Goal: Find specific page/section: Find specific page/section

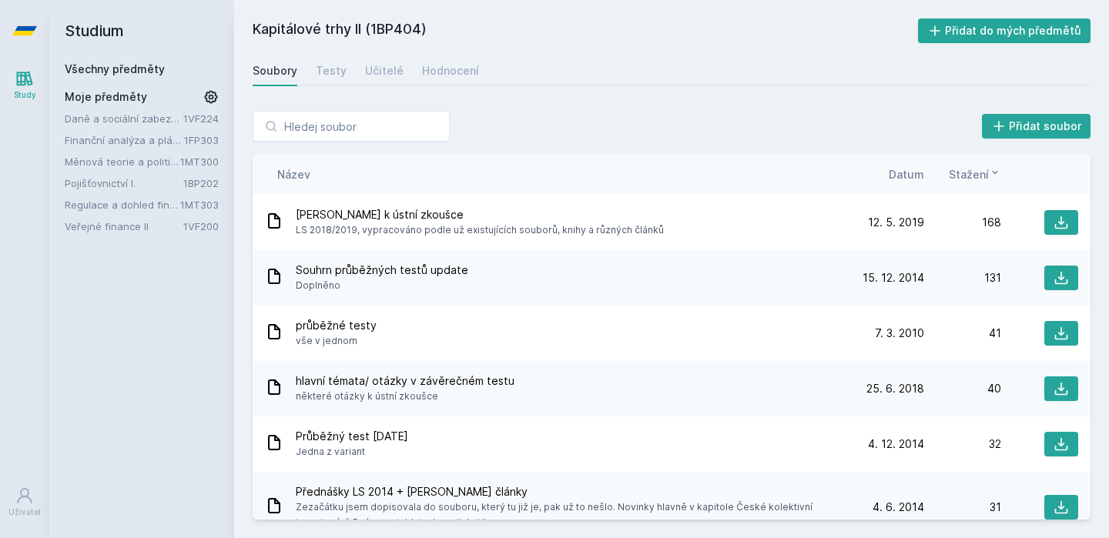
click at [122, 65] on link "Všechny předměty" at bounding box center [115, 68] width 100 height 13
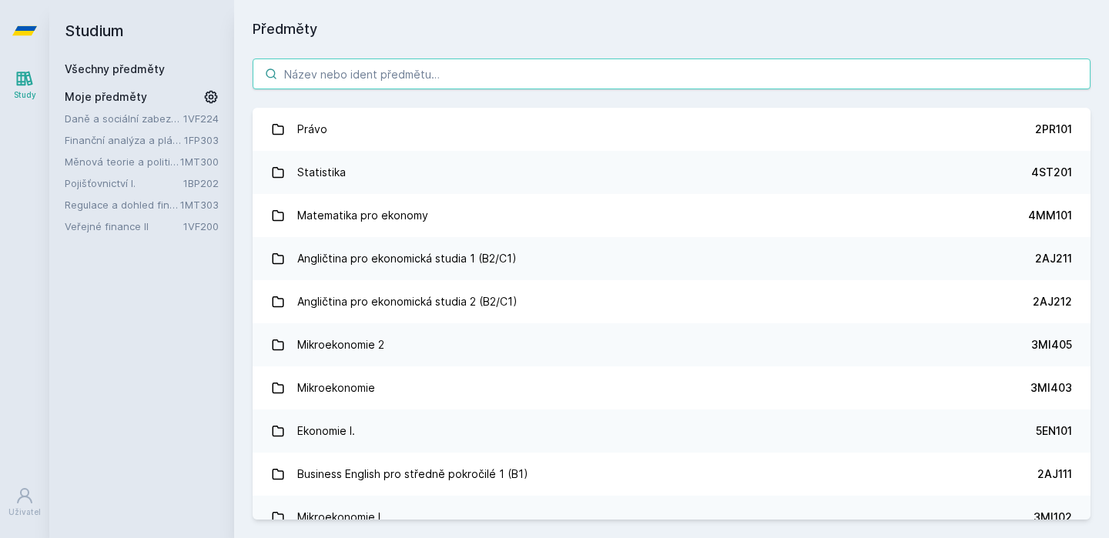
click at [356, 83] on input "search" at bounding box center [672, 74] width 838 height 31
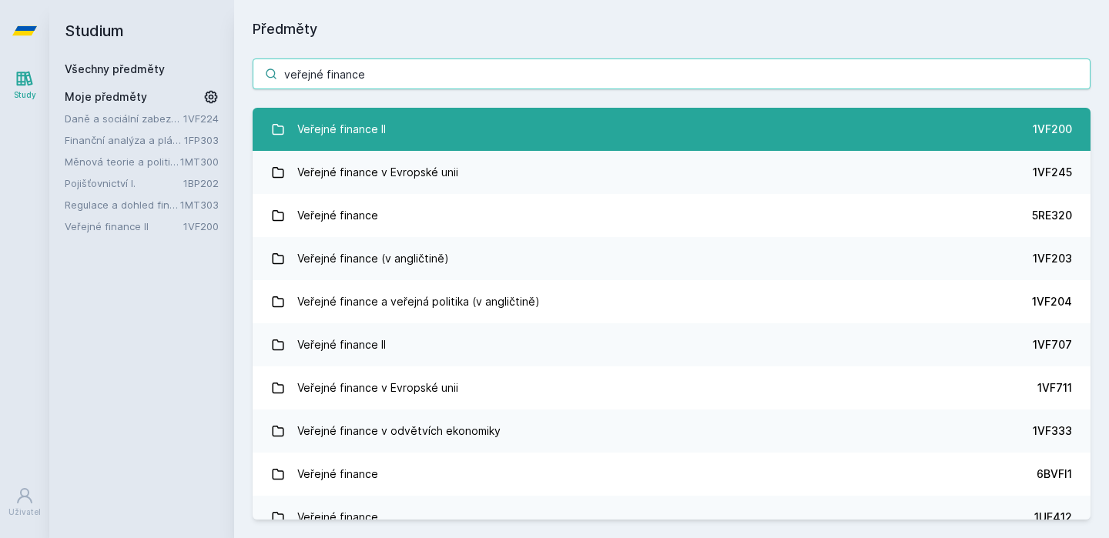
type input "veřejné finance"
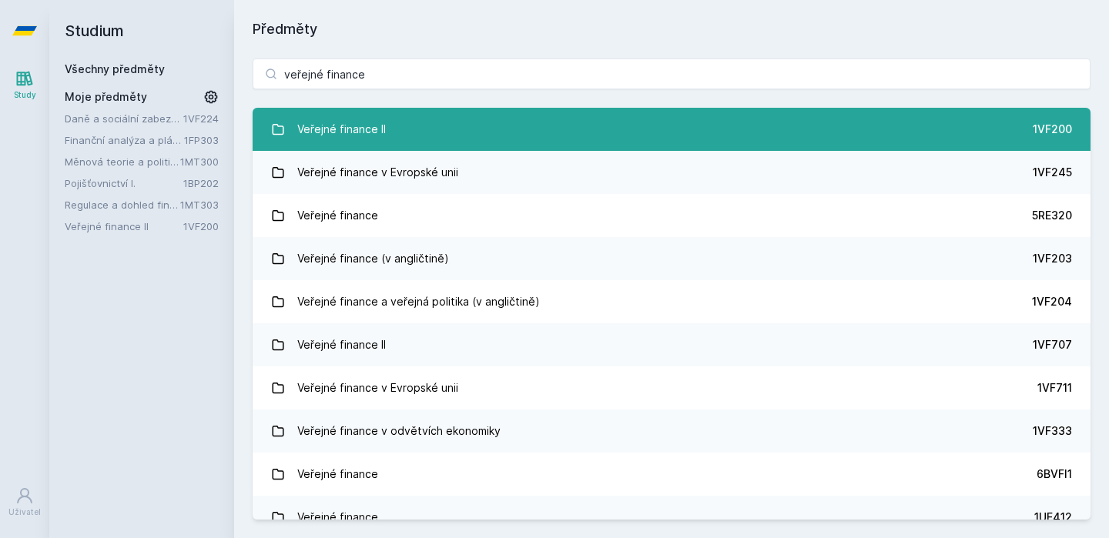
click at [429, 135] on link "Veřejné finance II 1VF200" at bounding box center [672, 129] width 838 height 43
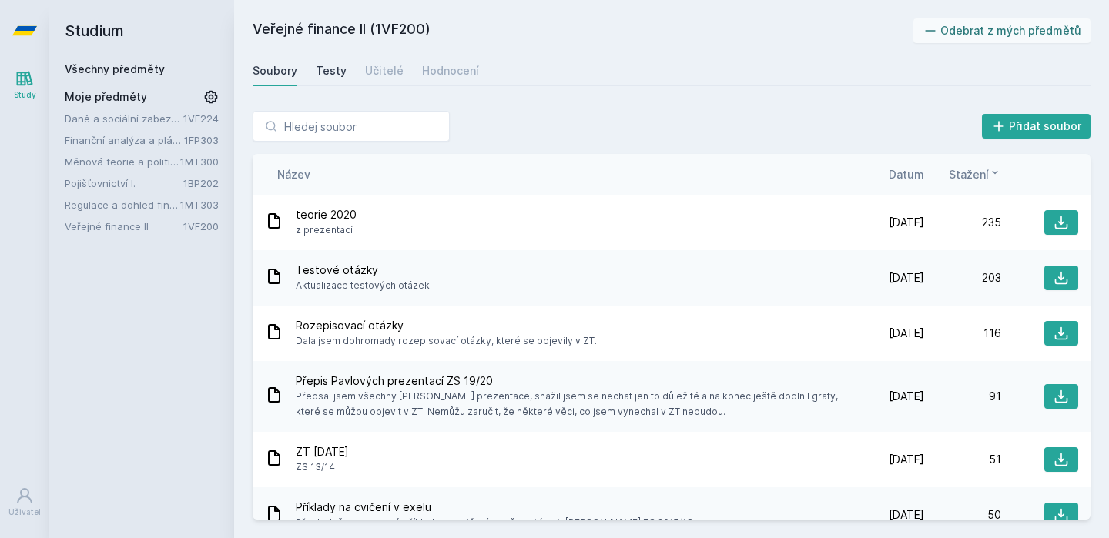
click at [327, 67] on div "Testy" at bounding box center [331, 70] width 31 height 15
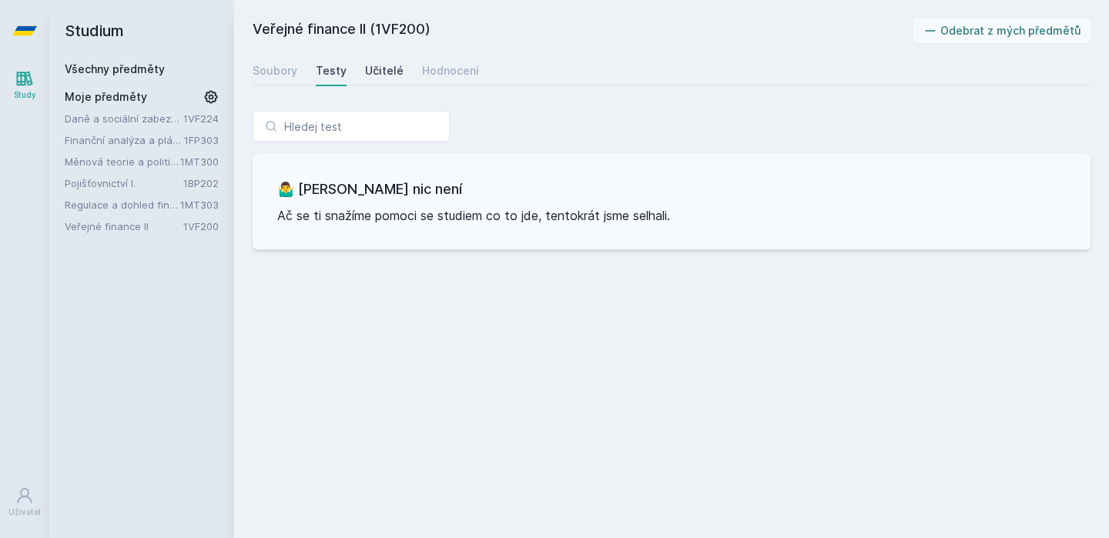
click at [365, 72] on div "Učitelé" at bounding box center [384, 70] width 38 height 15
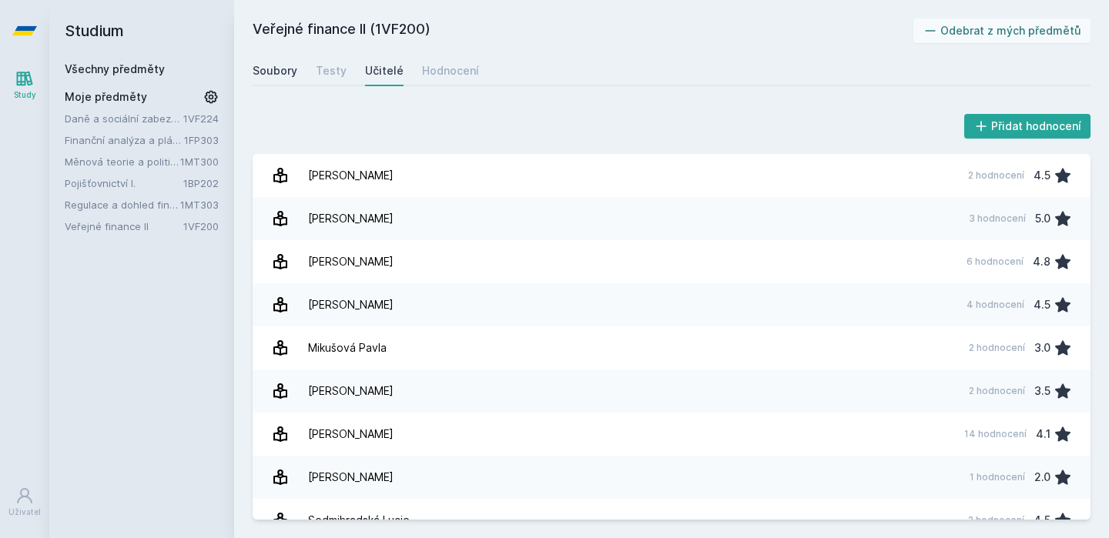
click at [290, 83] on link "Soubory" at bounding box center [275, 70] width 45 height 31
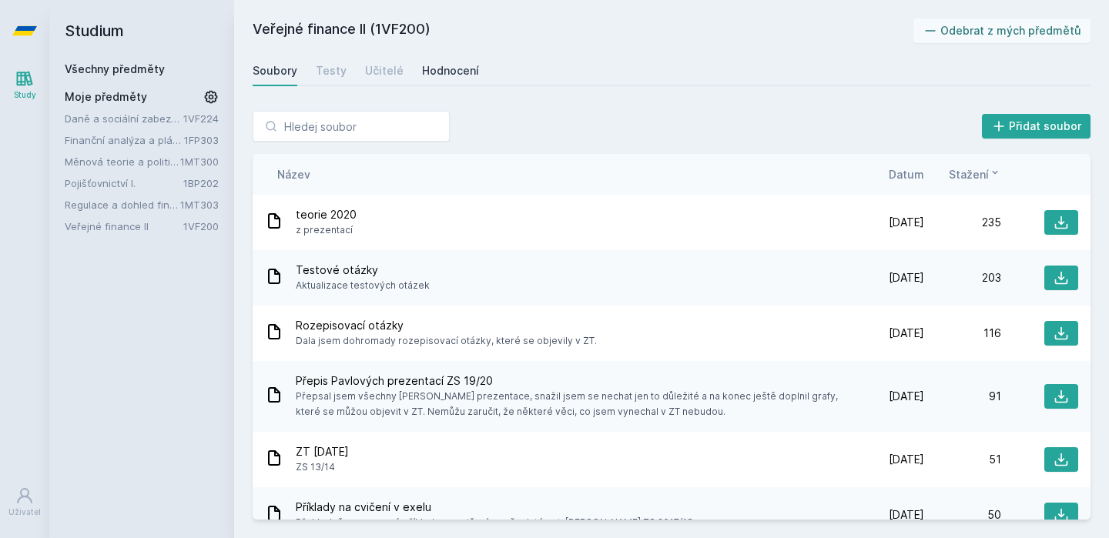
click at [423, 77] on div "Hodnocení" at bounding box center [450, 70] width 57 height 15
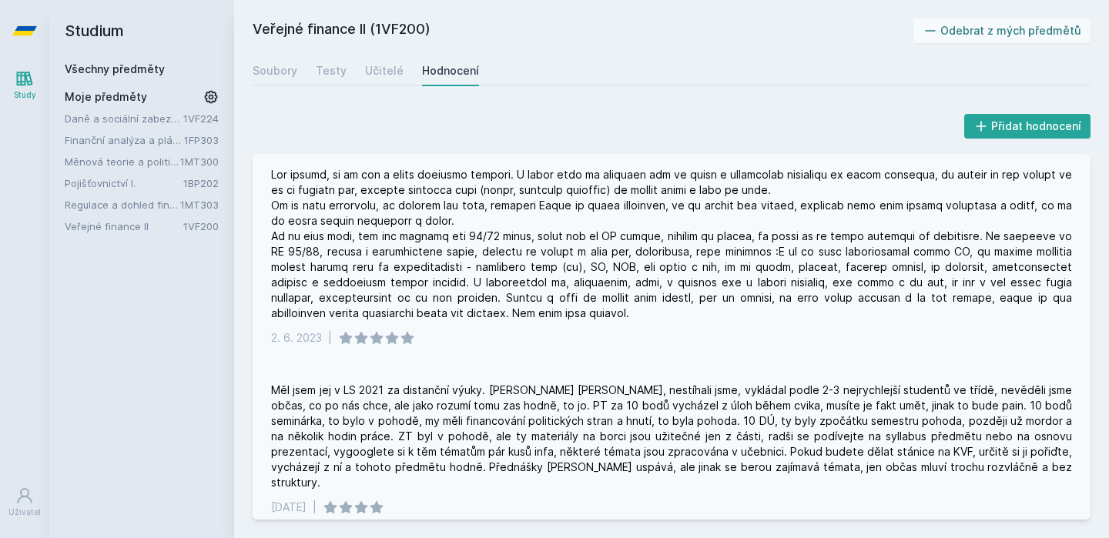
scroll to position [8, 0]
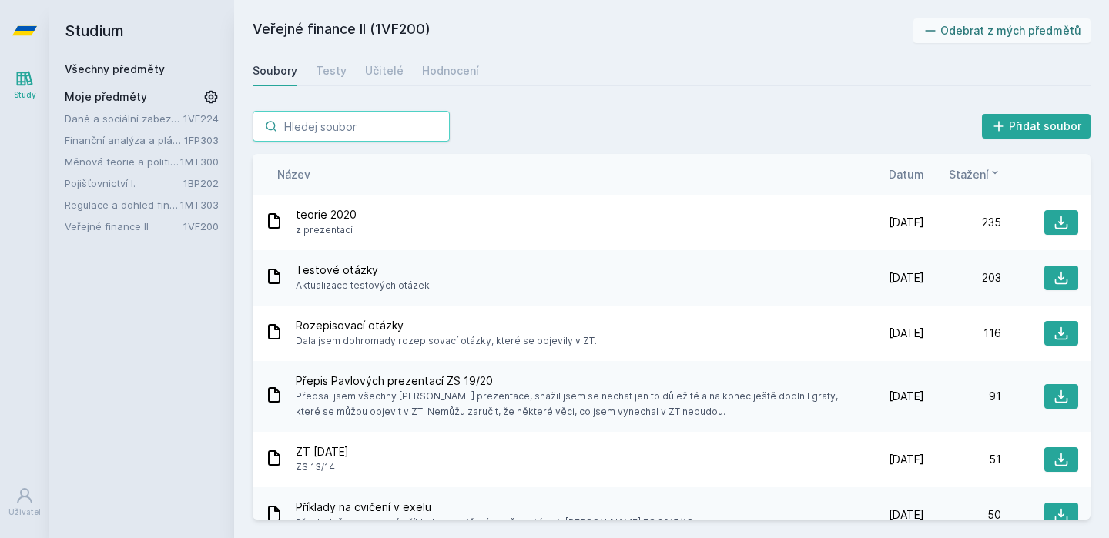
click at [335, 132] on input "search" at bounding box center [351, 126] width 197 height 31
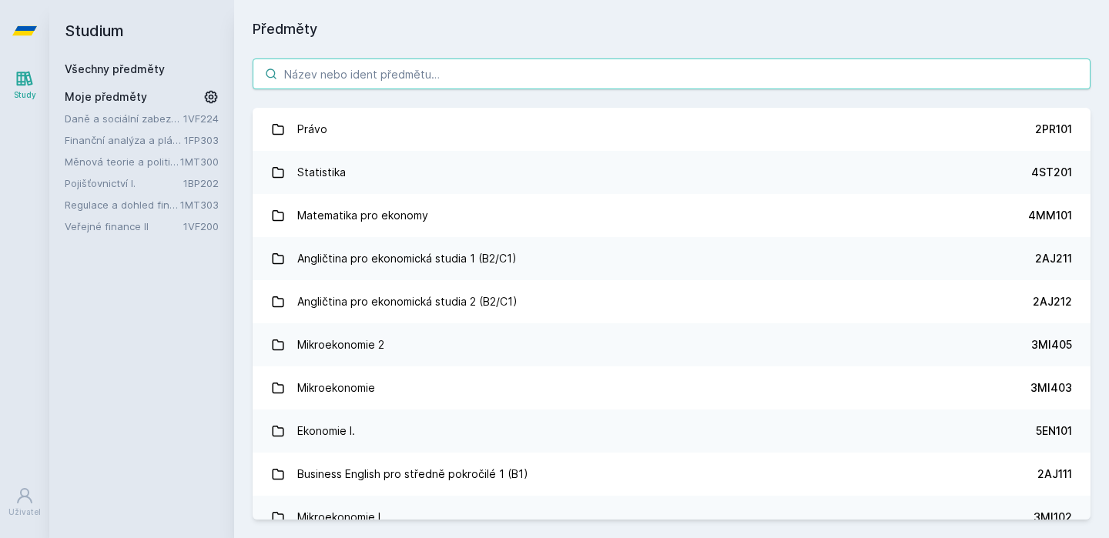
click at [355, 84] on input "search" at bounding box center [672, 74] width 838 height 31
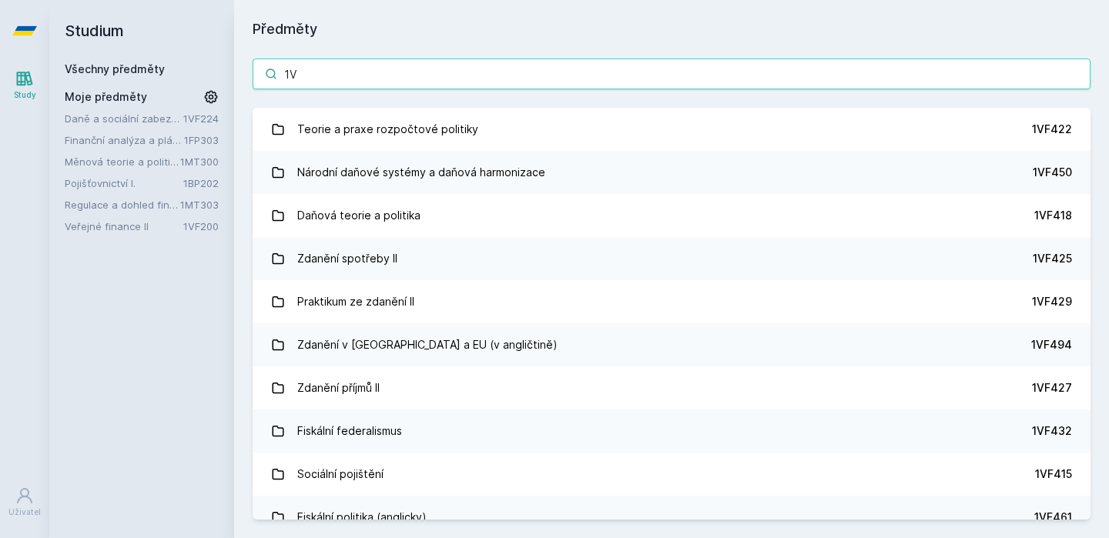
type input "1"
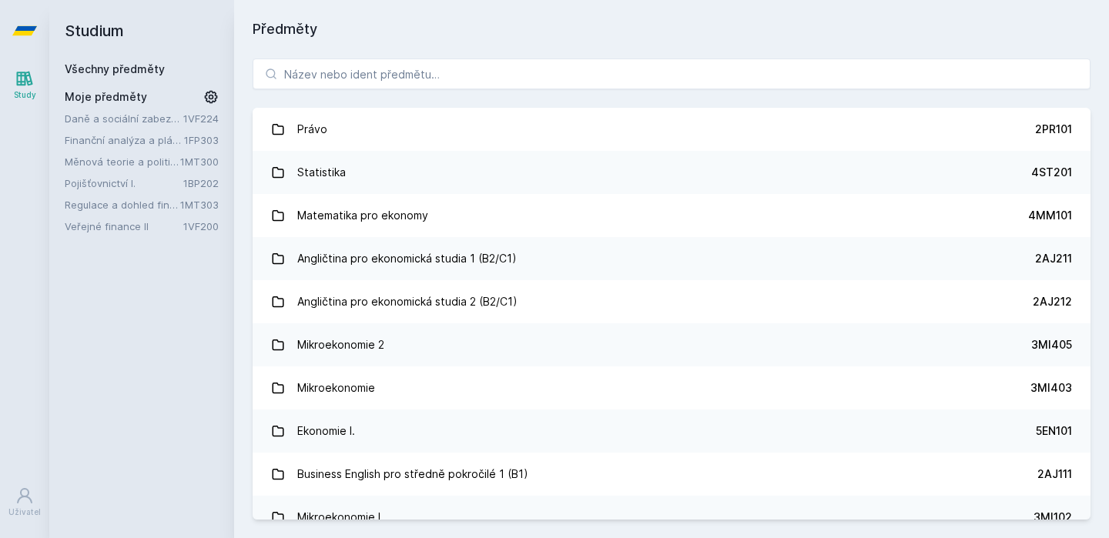
click at [400, 32] on h1 "Předměty" at bounding box center [672, 29] width 838 height 22
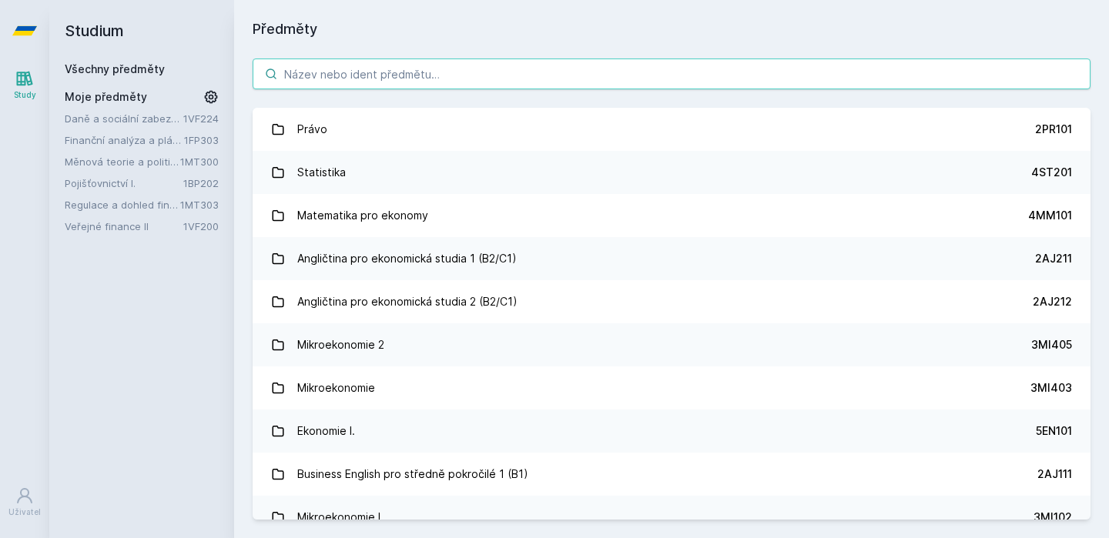
click at [351, 76] on input "search" at bounding box center [672, 74] width 838 height 31
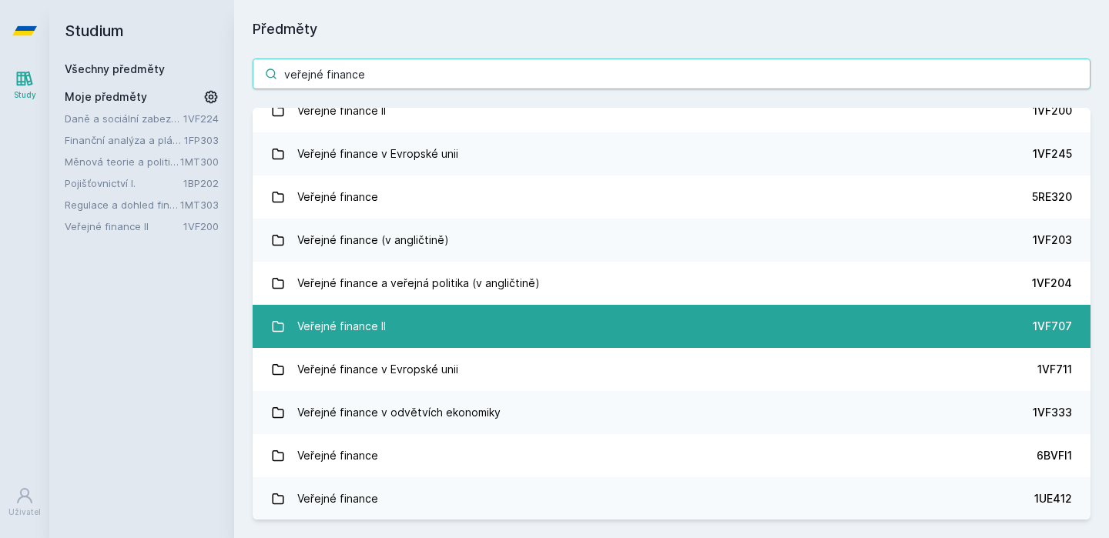
scroll to position [23, 0]
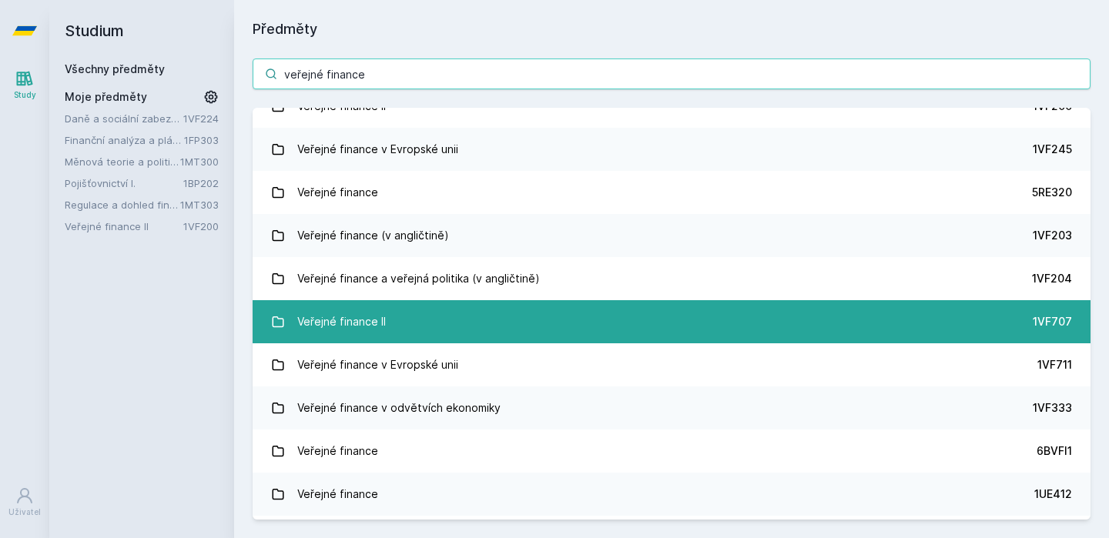
type input "veřejné finance"
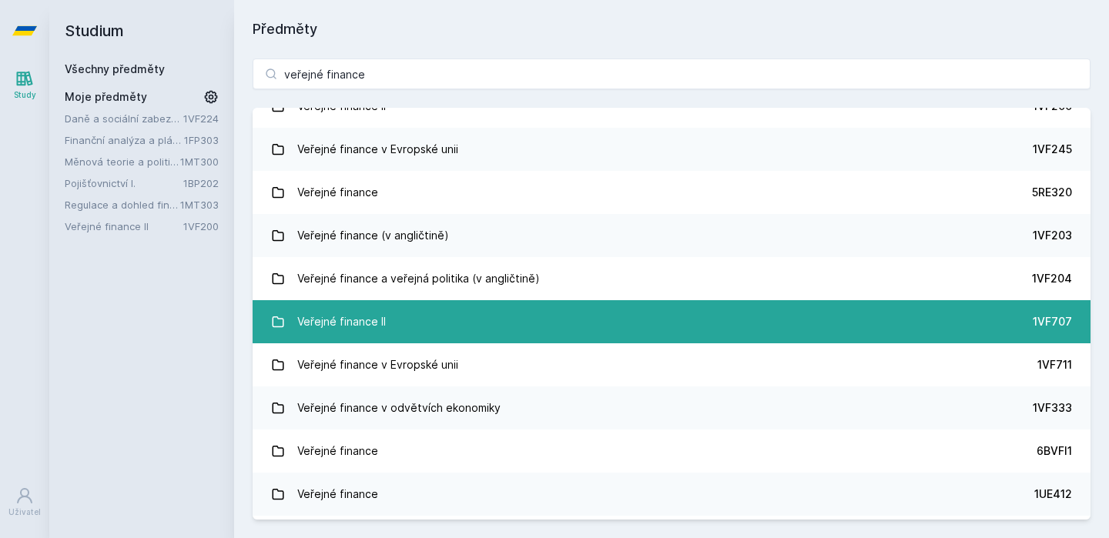
click at [475, 326] on link "Veřejné finance II 1VF707" at bounding box center [672, 321] width 838 height 43
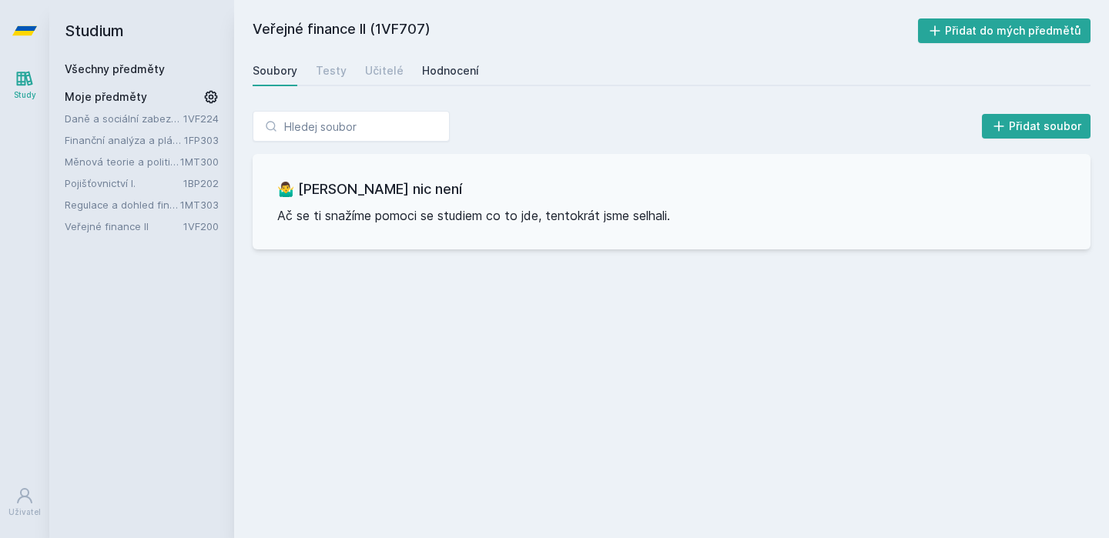
click at [435, 73] on div "Hodnocení" at bounding box center [450, 70] width 57 height 15
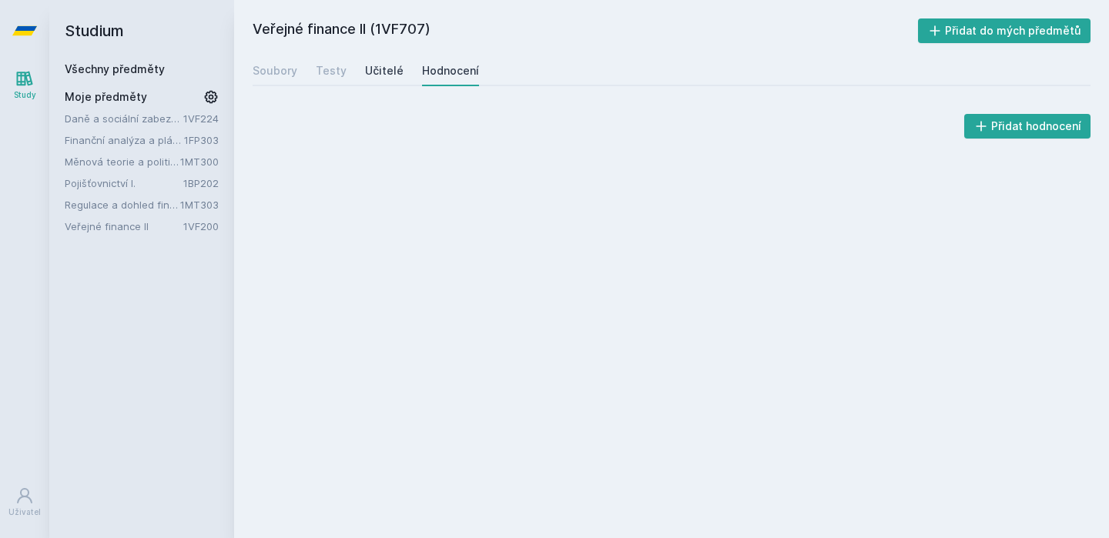
click at [397, 75] on div "Učitelé" at bounding box center [384, 70] width 38 height 15
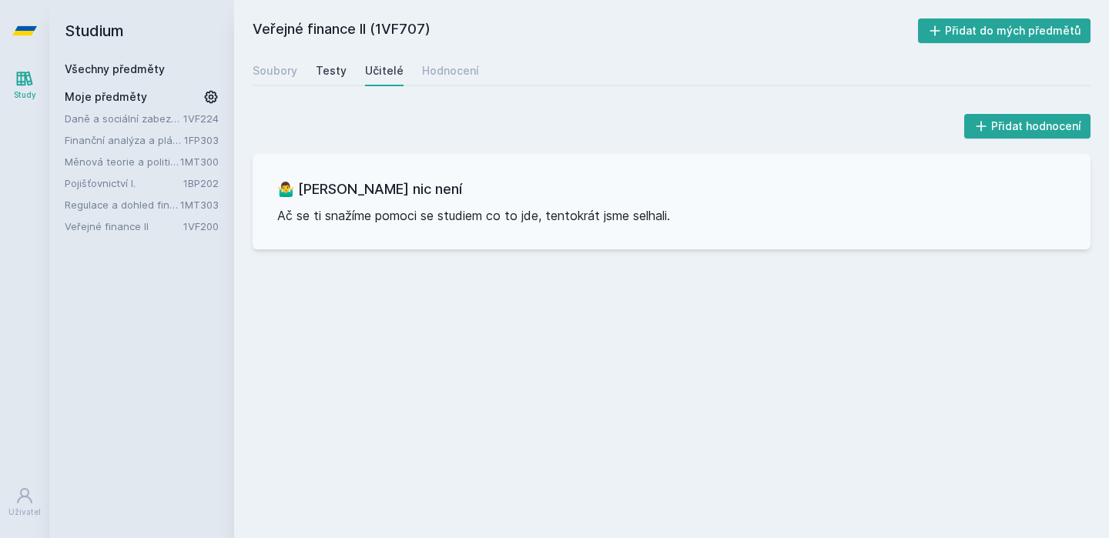
click at [332, 72] on div "Testy" at bounding box center [331, 70] width 31 height 15
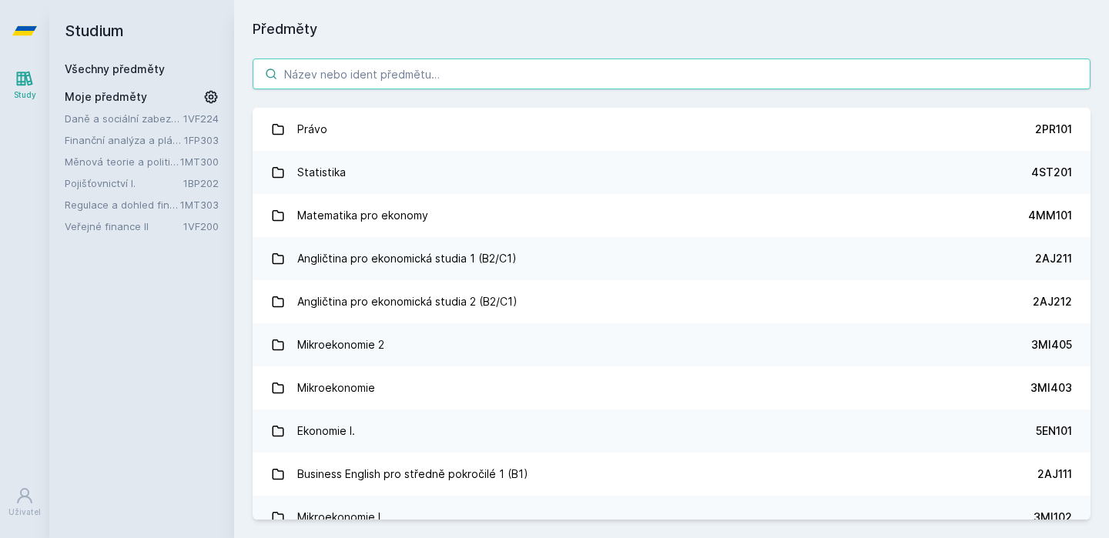
click at [450, 85] on input "search" at bounding box center [672, 74] width 838 height 31
click at [405, 69] on input "search" at bounding box center [672, 74] width 838 height 31
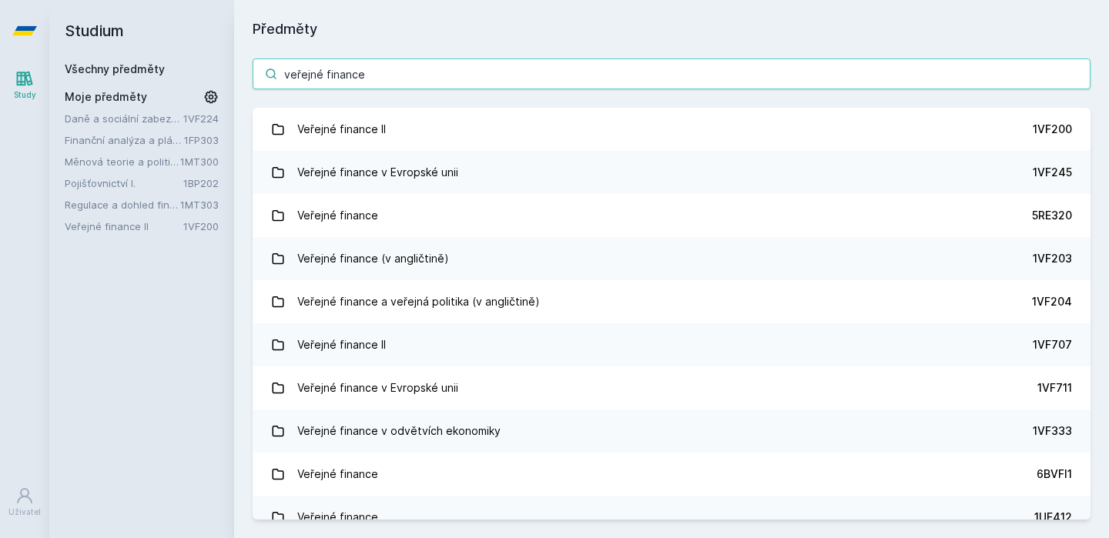
type input "veřejné finance"
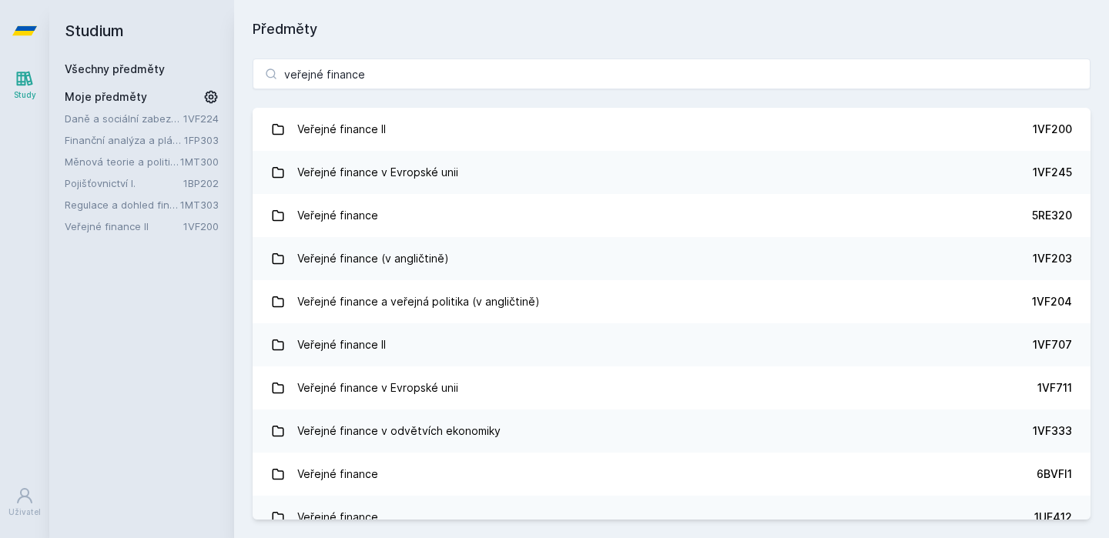
click at [417, 99] on div "veřejné finance Veřejné finance II 1VF200 Veřejné finance v Evropské unii 1VF24…" at bounding box center [671, 289] width 875 height 498
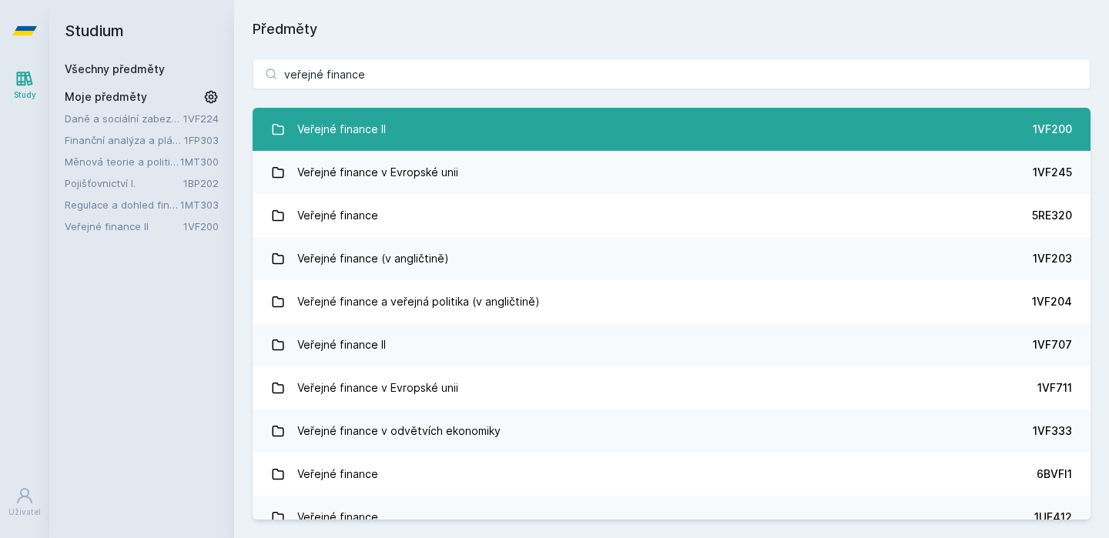
click at [415, 136] on link "Veřejné finance II 1VF200" at bounding box center [672, 129] width 838 height 43
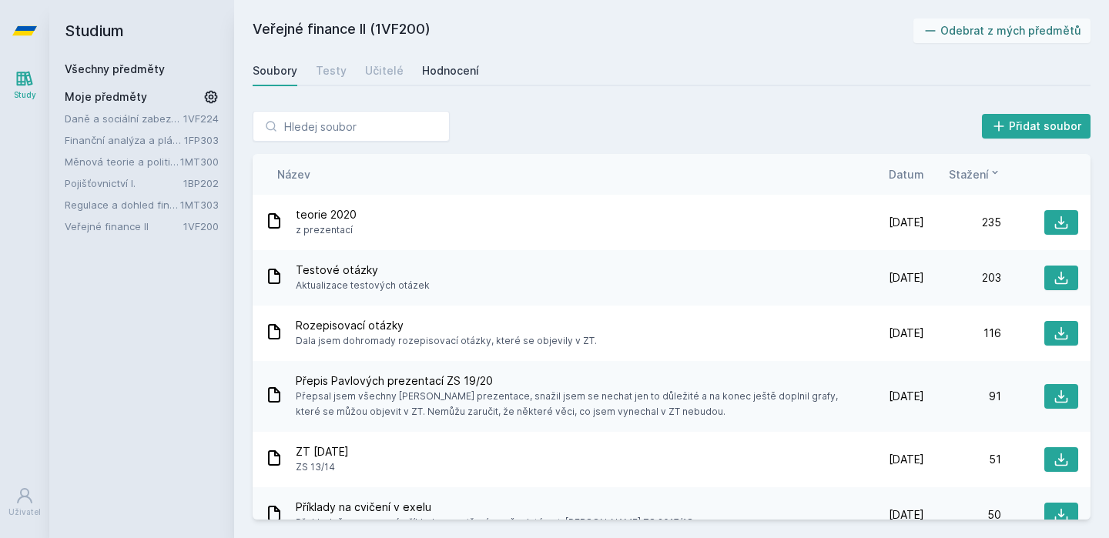
click at [437, 75] on div "Hodnocení" at bounding box center [450, 70] width 57 height 15
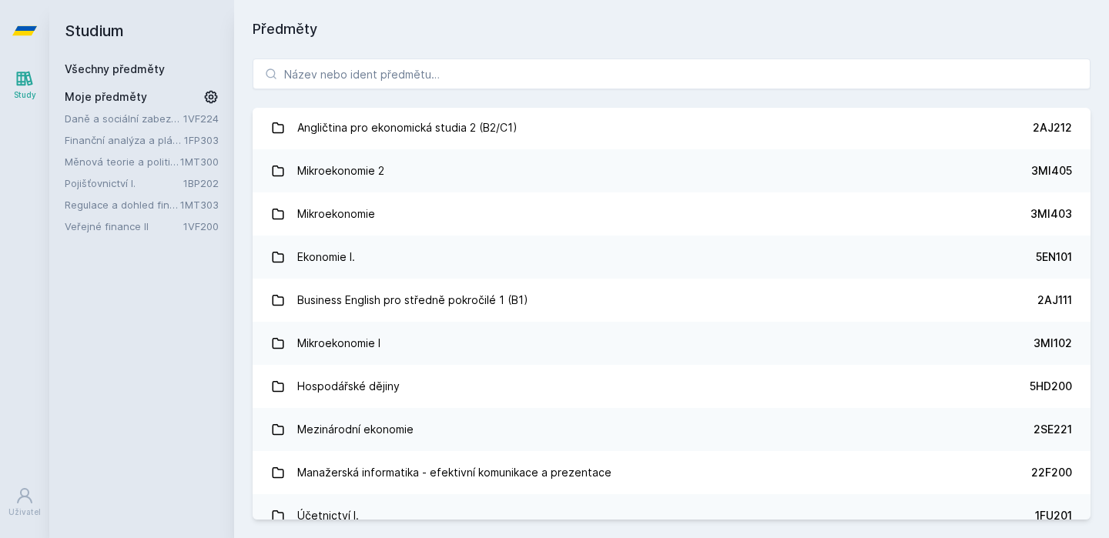
scroll to position [253, 0]
